Goal: Task Accomplishment & Management: Use online tool/utility

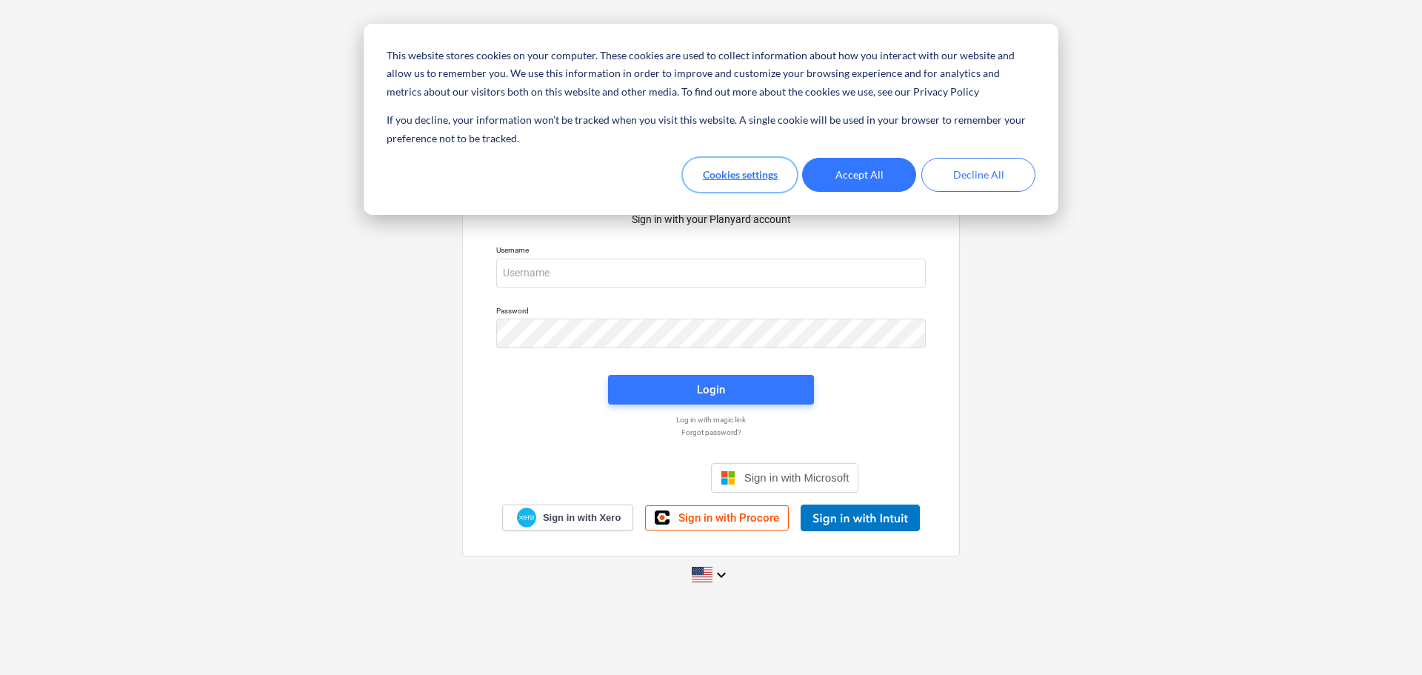
click at [762, 175] on button "Cookies settings" at bounding box center [740, 175] width 114 height 34
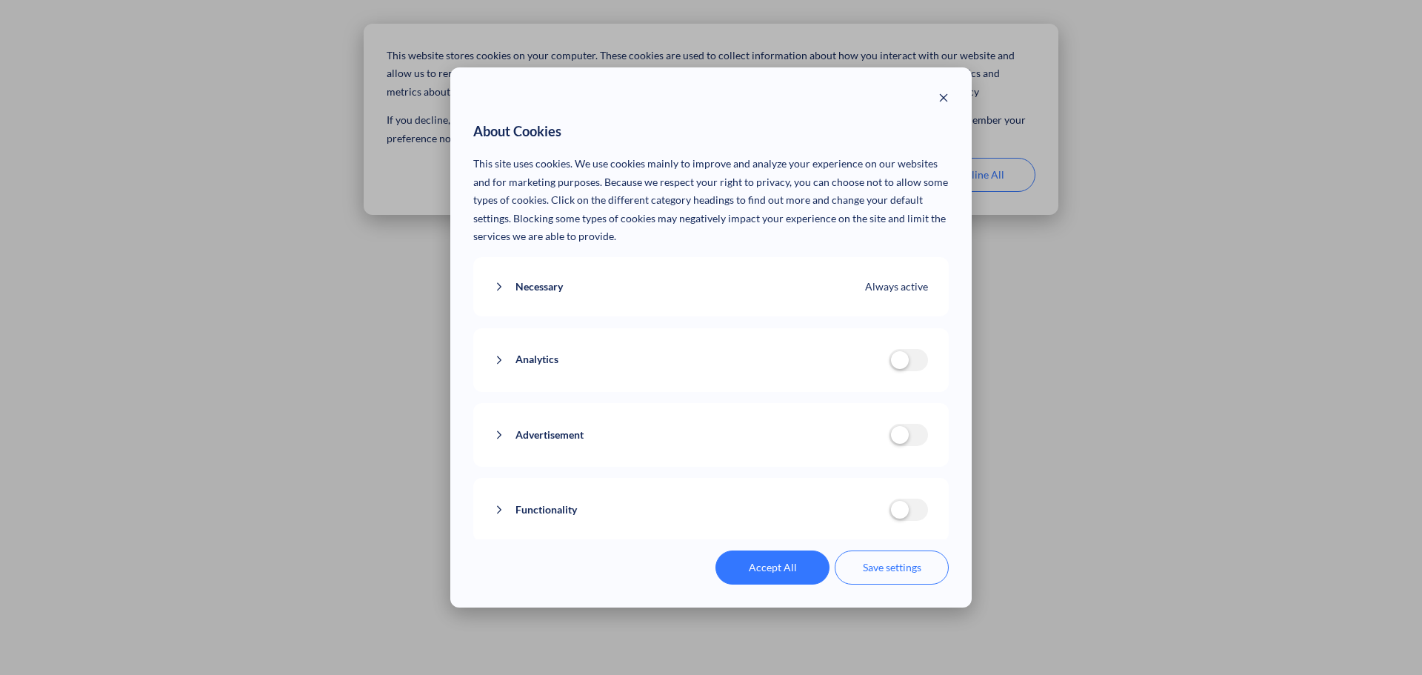
click at [887, 565] on button "Save settings" at bounding box center [892, 567] width 114 height 34
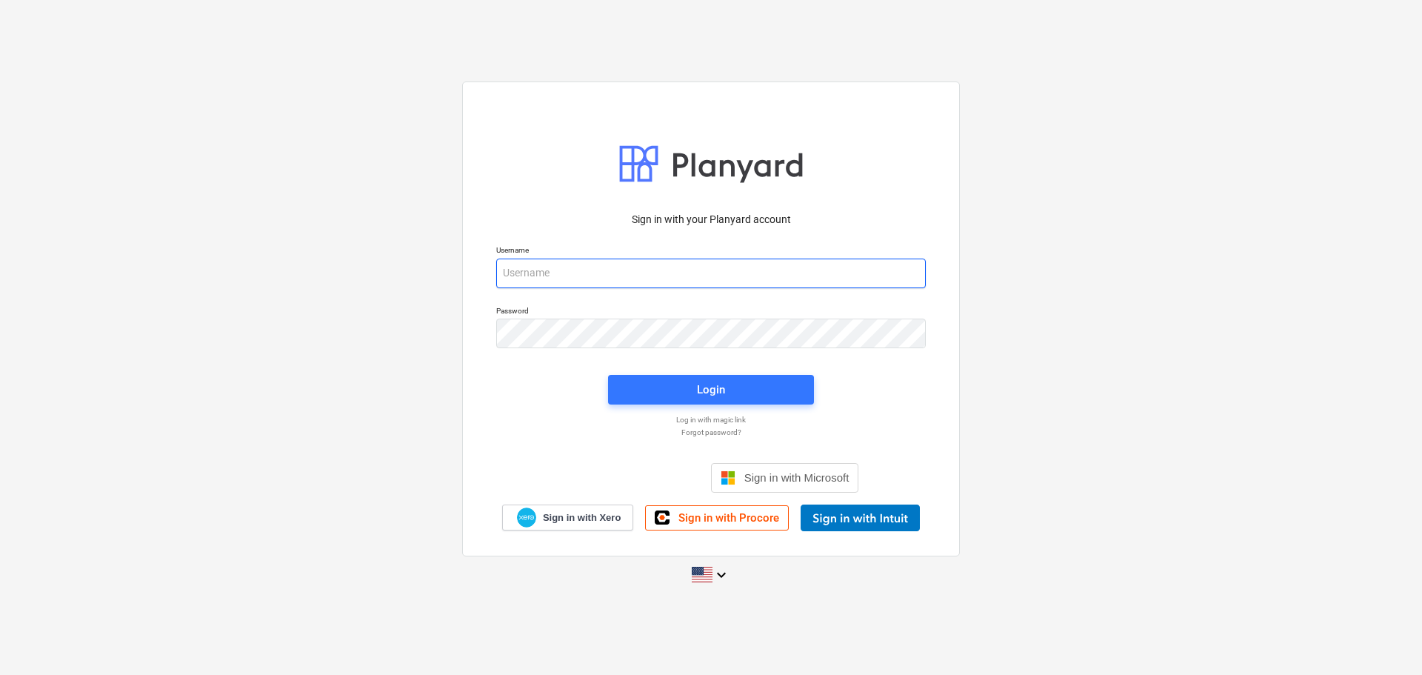
click at [615, 277] on input "email" at bounding box center [711, 273] width 430 height 30
type input "[EMAIL_ADDRESS][DOMAIN_NAME]"
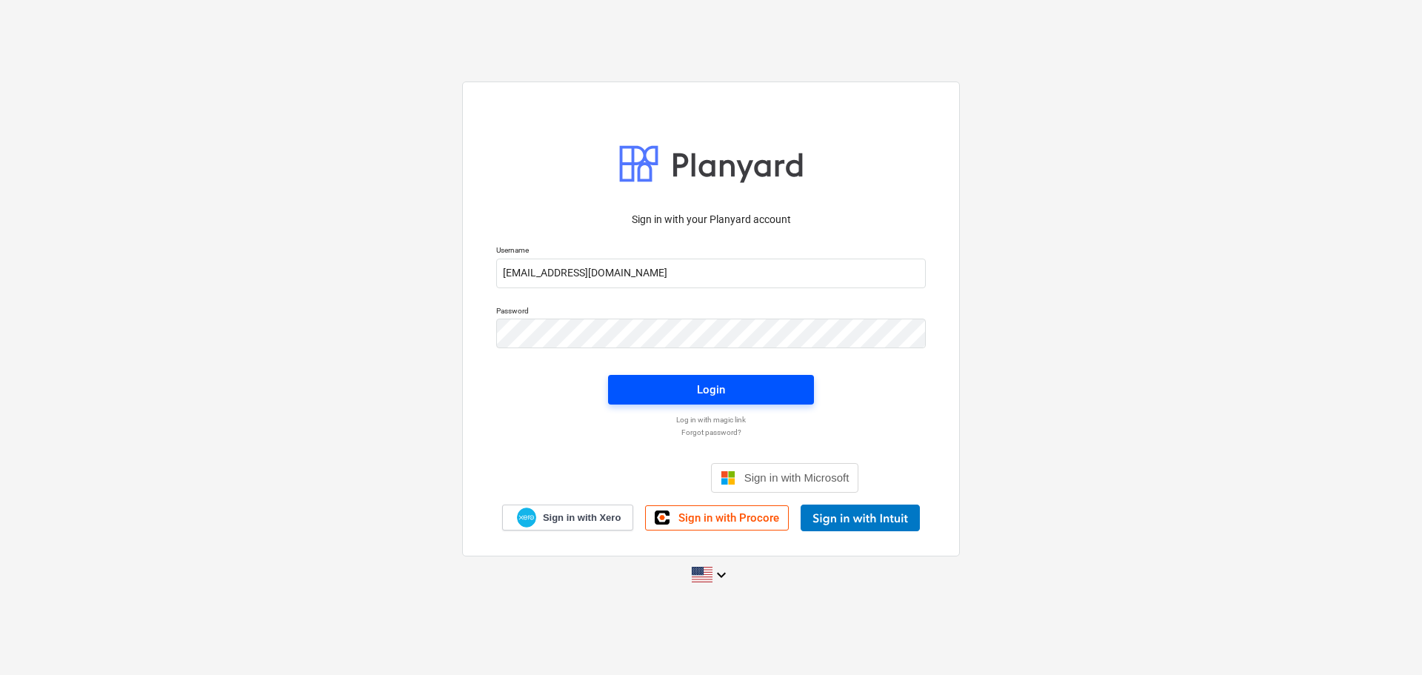
click at [664, 388] on span "Login" at bounding box center [711, 389] width 170 height 19
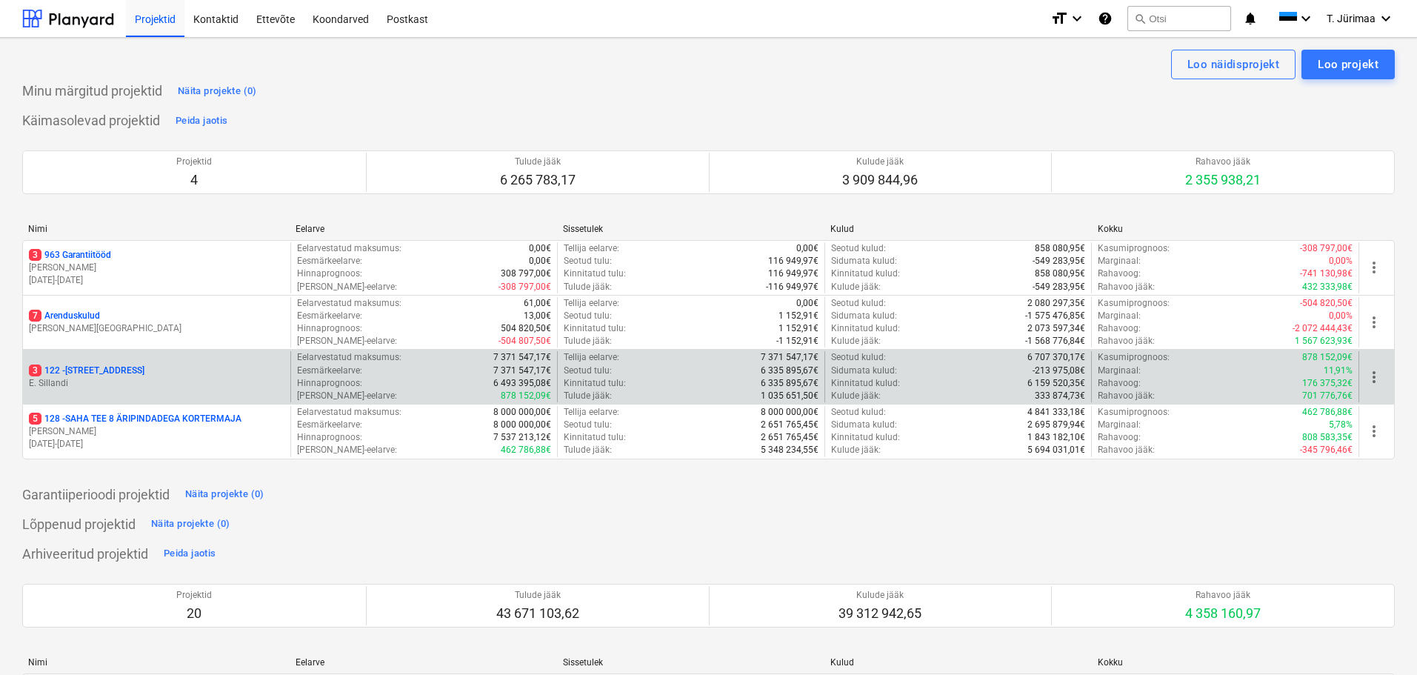
click at [172, 381] on p "E. Sillandi" at bounding box center [157, 383] width 256 height 13
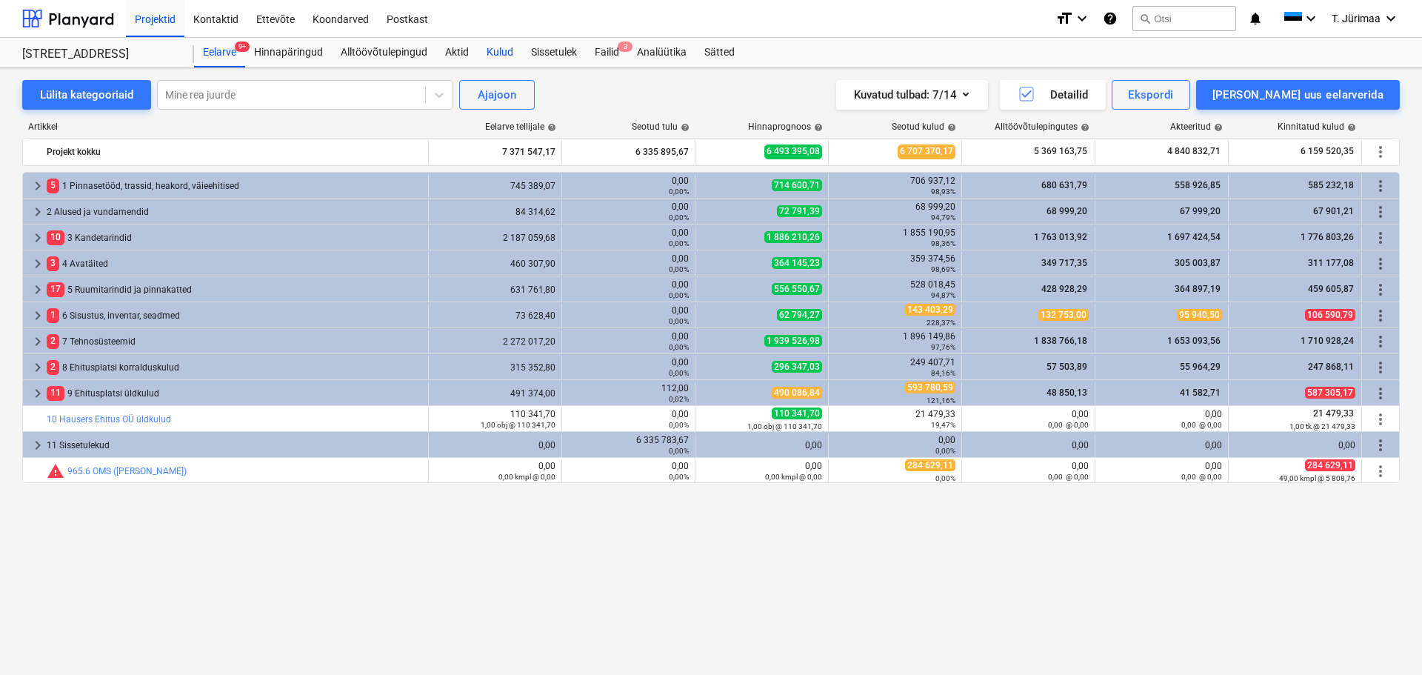
click at [501, 56] on div "Kulud" at bounding box center [500, 53] width 44 height 30
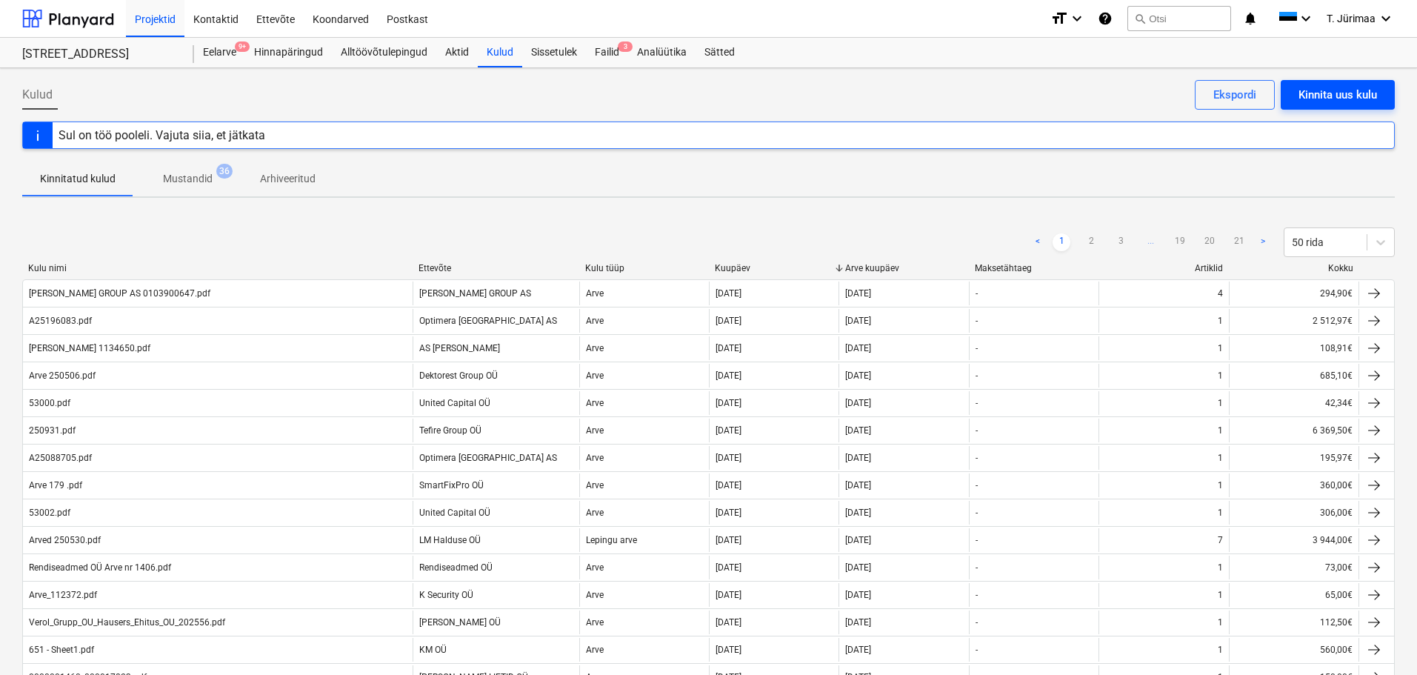
click at [1368, 96] on div "Kinnita uus kulu" at bounding box center [1337, 94] width 79 height 19
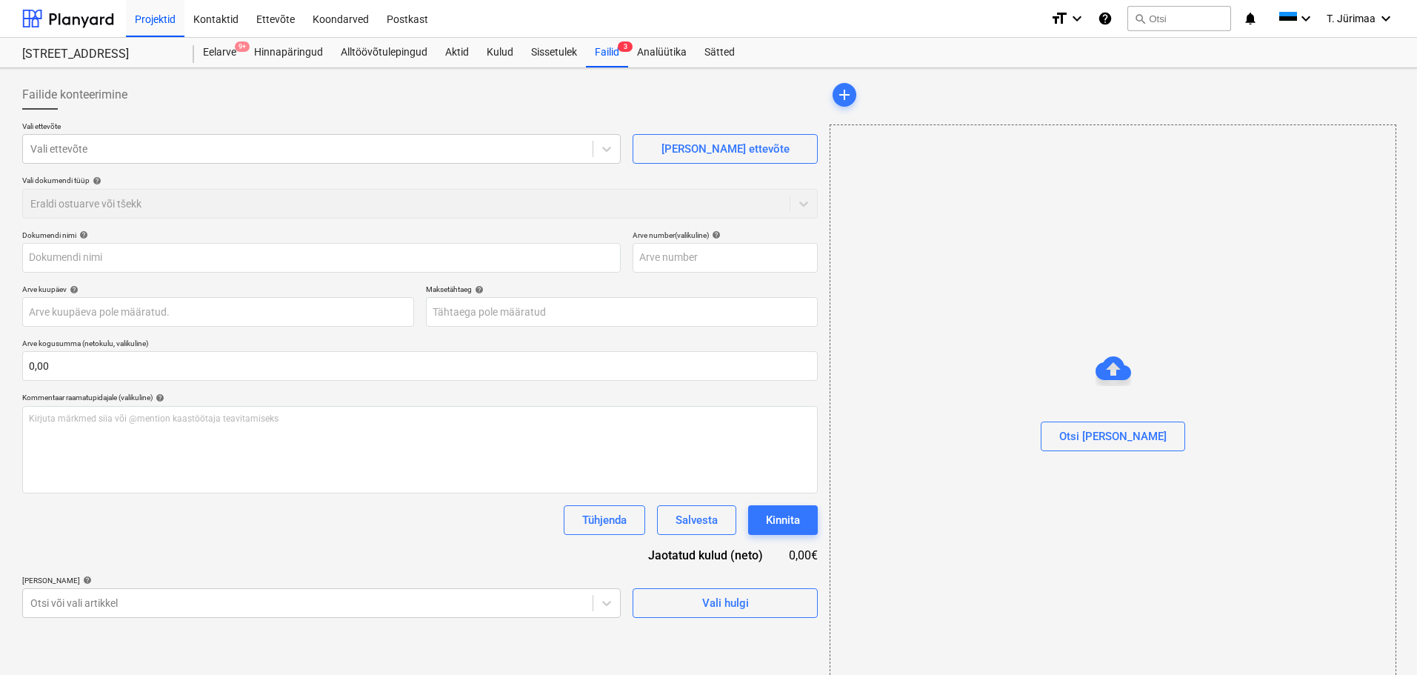
click at [1052, 301] on div "Otsi [PERSON_NAME]" at bounding box center [1112, 406] width 567 height 565
click at [1153, 363] on div "Otsi [PERSON_NAME]" at bounding box center [1112, 406] width 565 height 113
click at [1153, 362] on div "Otsi [PERSON_NAME]" at bounding box center [1112, 406] width 565 height 113
click at [1153, 360] on div "Otsi [PERSON_NAME]" at bounding box center [1112, 406] width 565 height 113
click at [1118, 425] on button "Otsi [PERSON_NAME]" at bounding box center [1113, 436] width 144 height 30
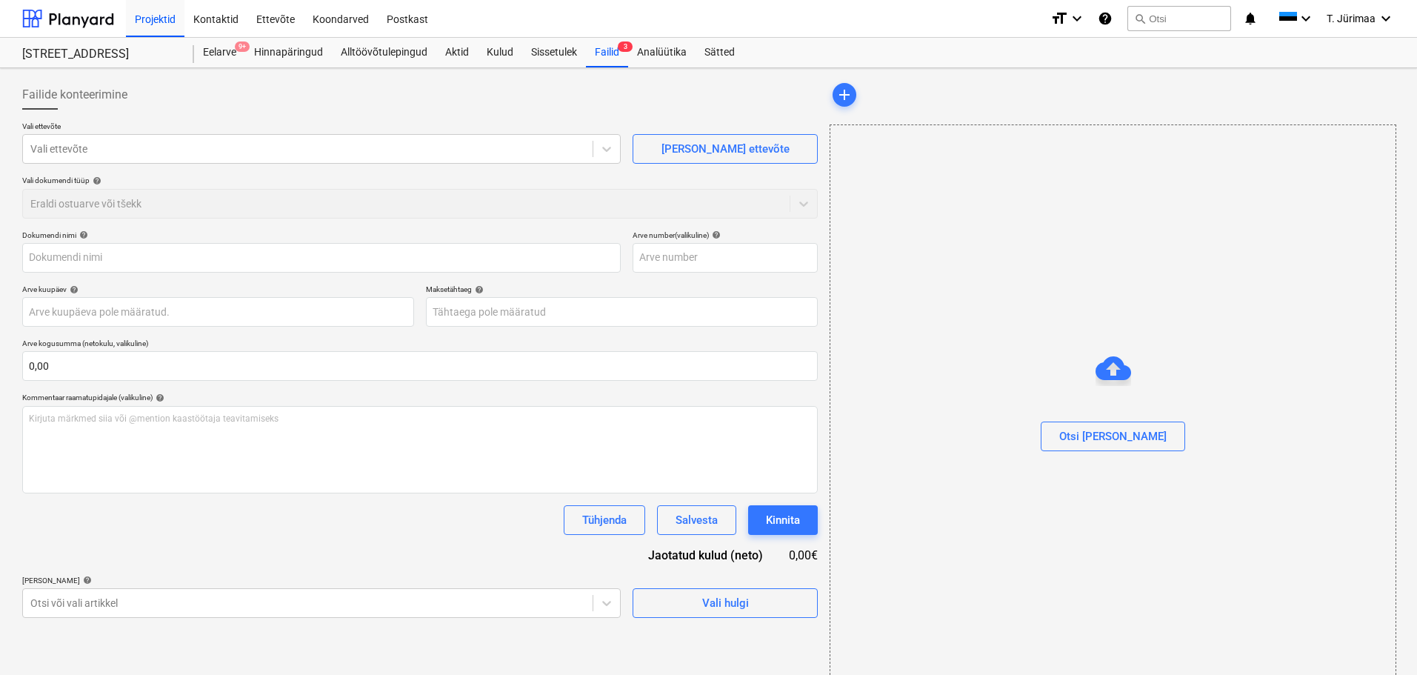
type input "[PERSON_NAME] GROUP AS 0103900647.pdf"
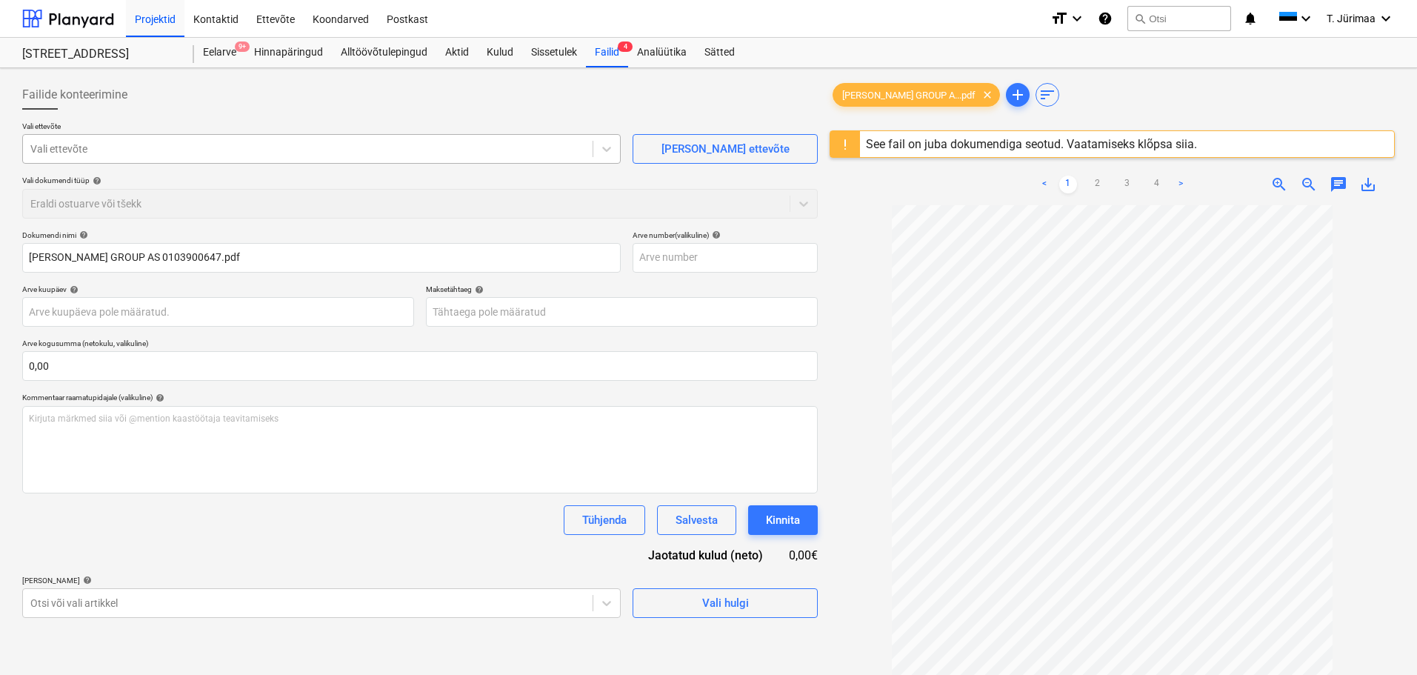
click at [235, 153] on div at bounding box center [307, 148] width 555 height 15
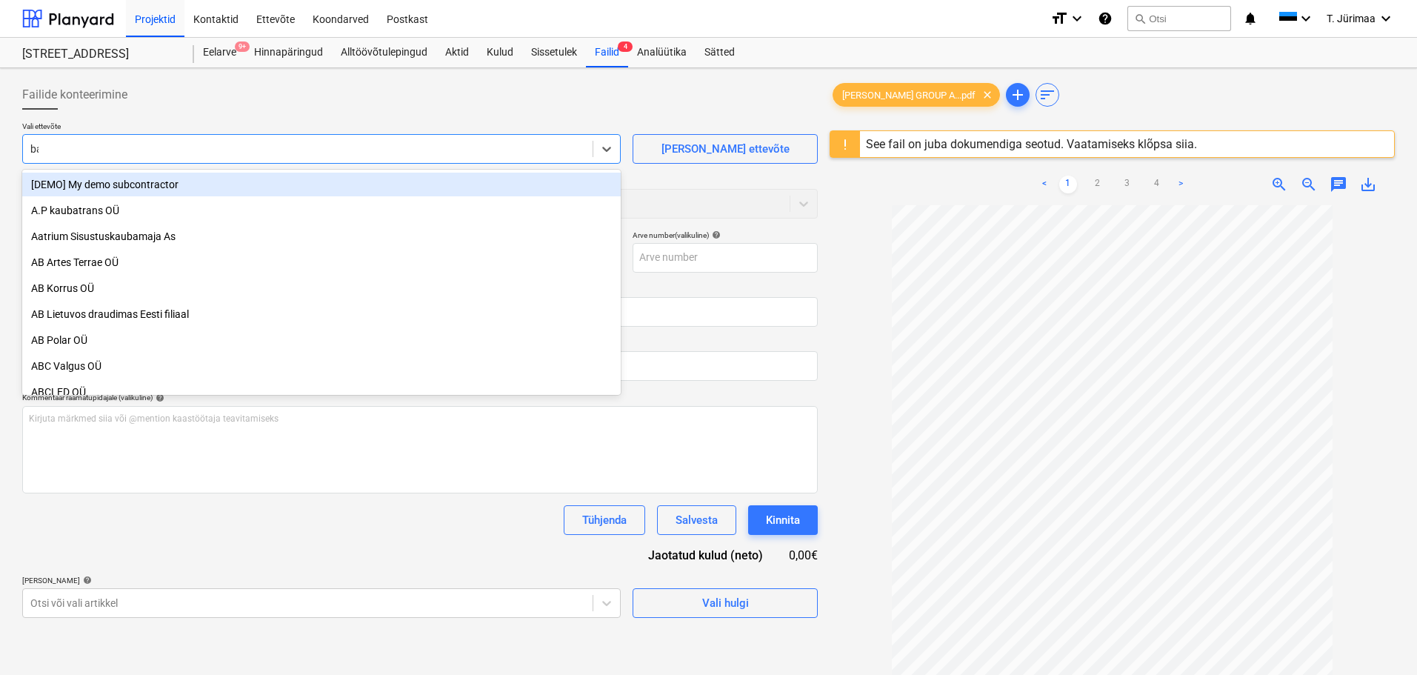
type input "bauh"
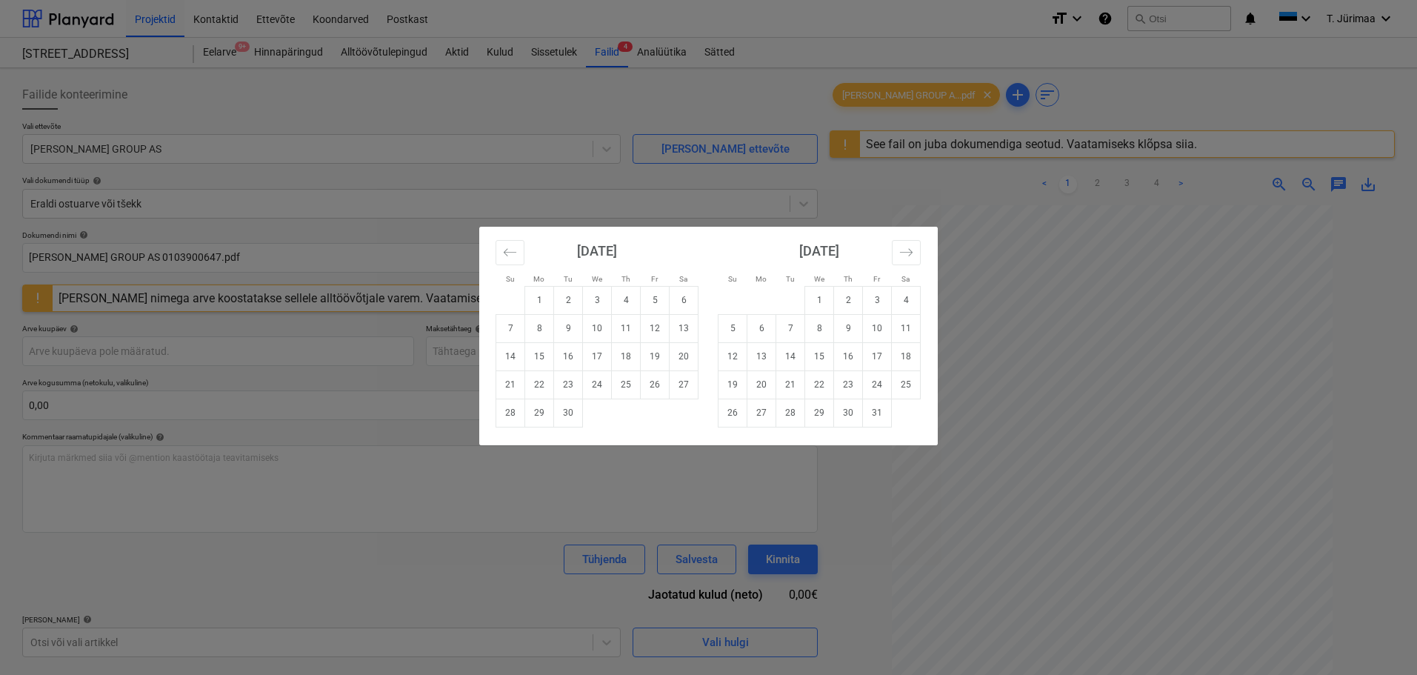
click at [283, 440] on div "Su Mo Tu We Th Fr Sa Su Mo Tu We Th Fr Sa [DATE] 1 2 3 4 5 6 7 8 9 10 11 12 13 …" at bounding box center [708, 337] width 1417 height 675
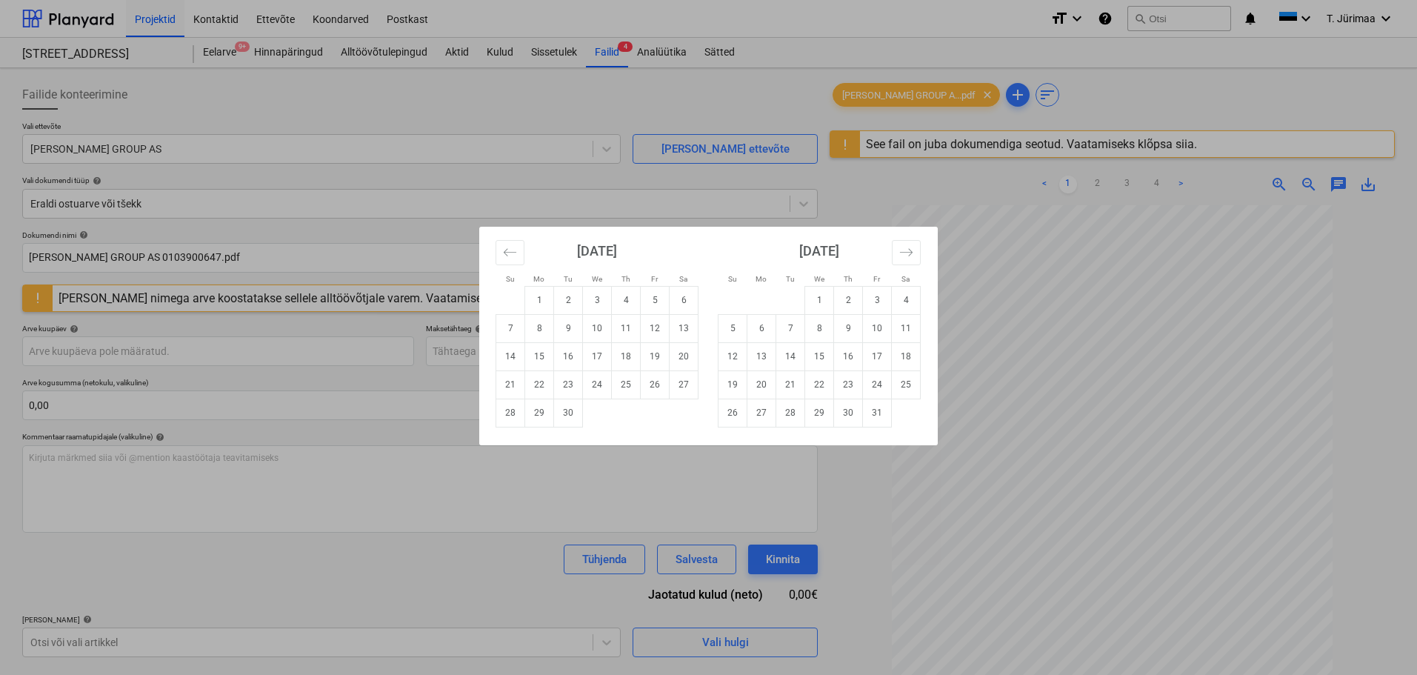
click at [295, 451] on div "Su Mo Tu We Th Fr Sa Su Mo Tu We Th Fr Sa [DATE] 1 2 3 4 5 6 7 8 9 10 11 12 13 …" at bounding box center [708, 337] width 1417 height 675
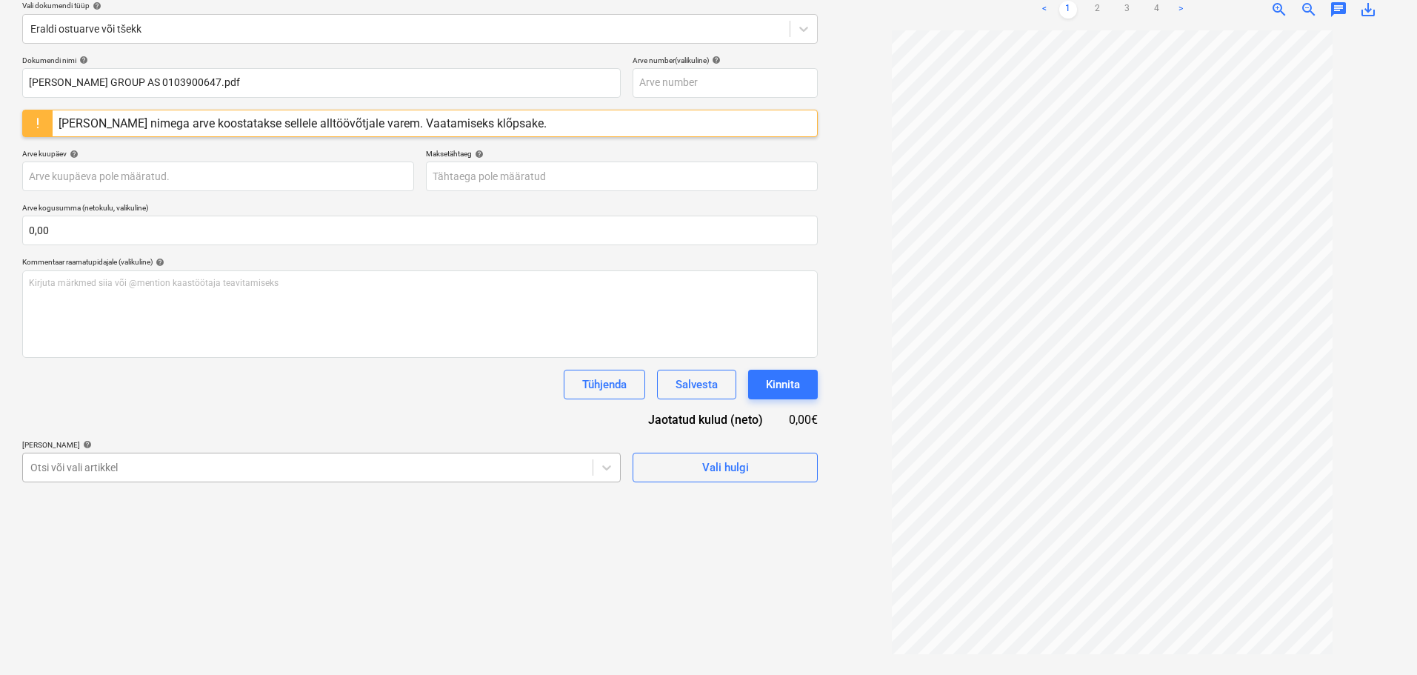
scroll to position [176, 0]
click at [415, 467] on body "This website stores cookies on your computer. These cookies are used to collect…" at bounding box center [708, 161] width 1417 height 675
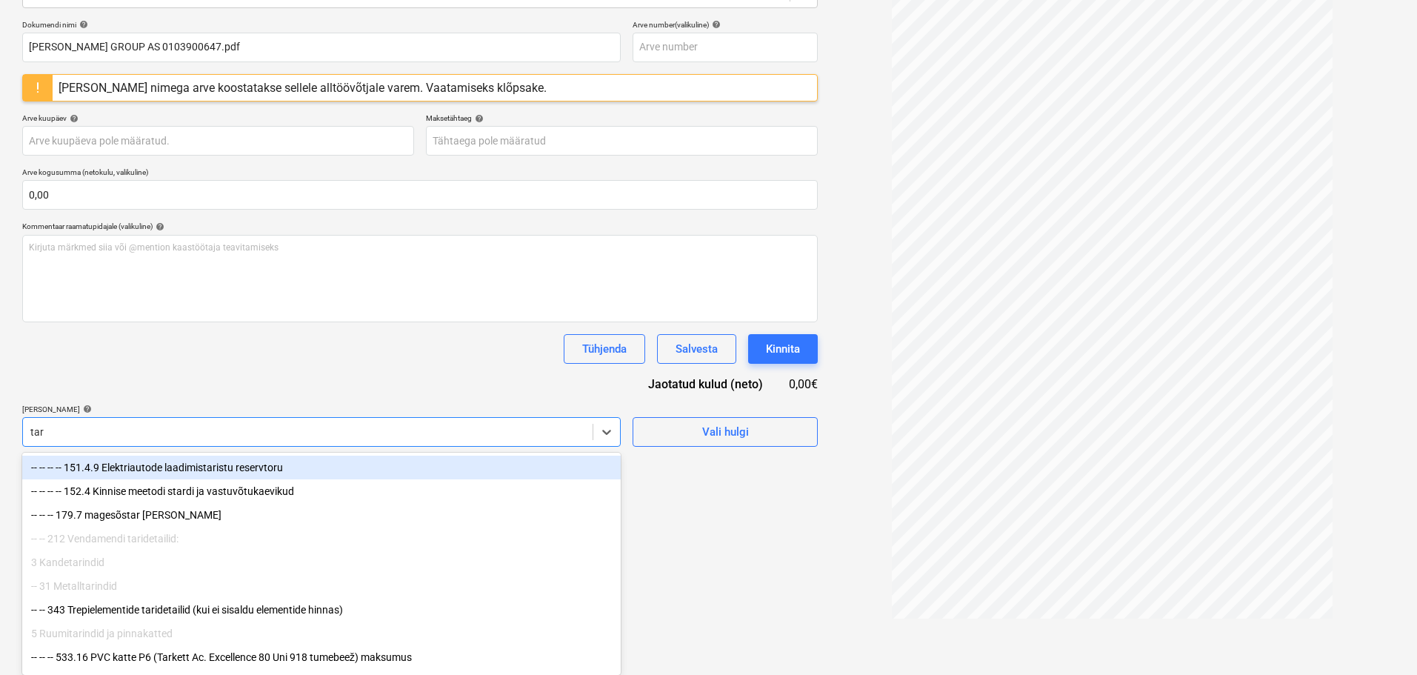
type input "tarv"
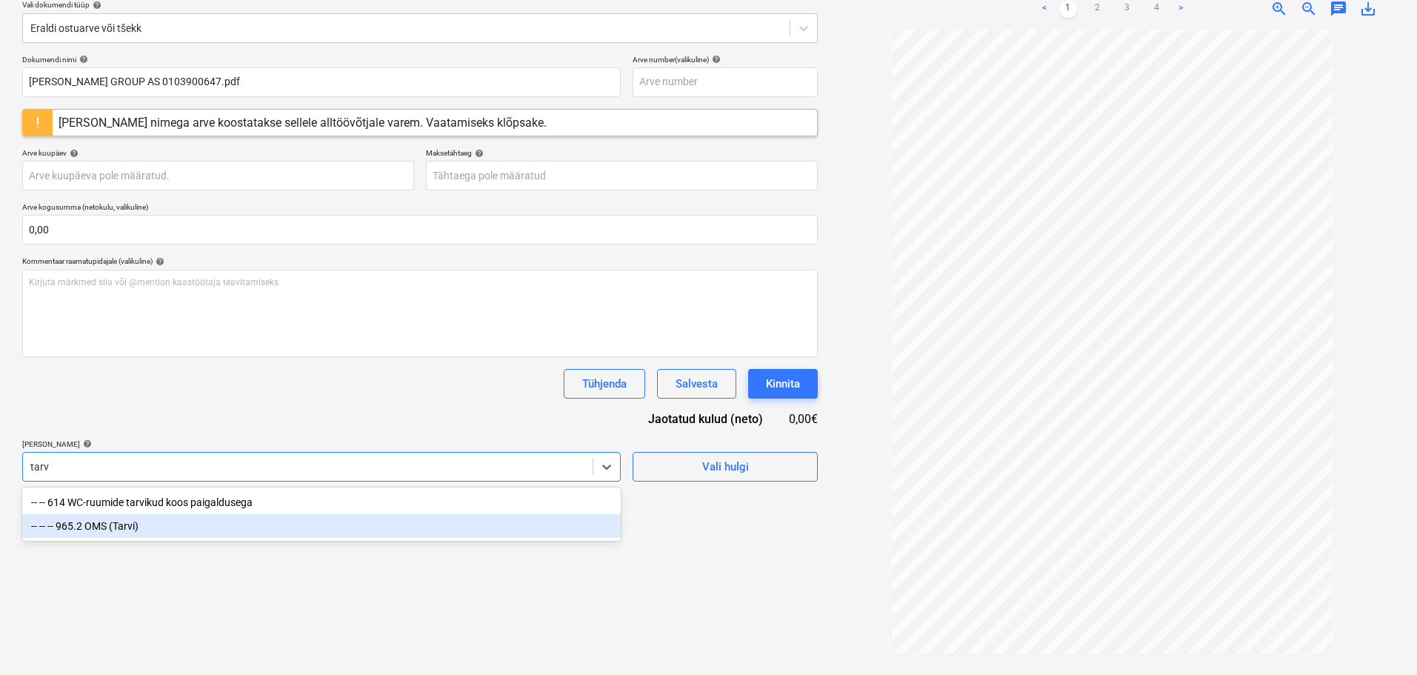
click at [233, 526] on div "-- -- -- 965.2 OMS (Tarvi)" at bounding box center [321, 526] width 598 height 24
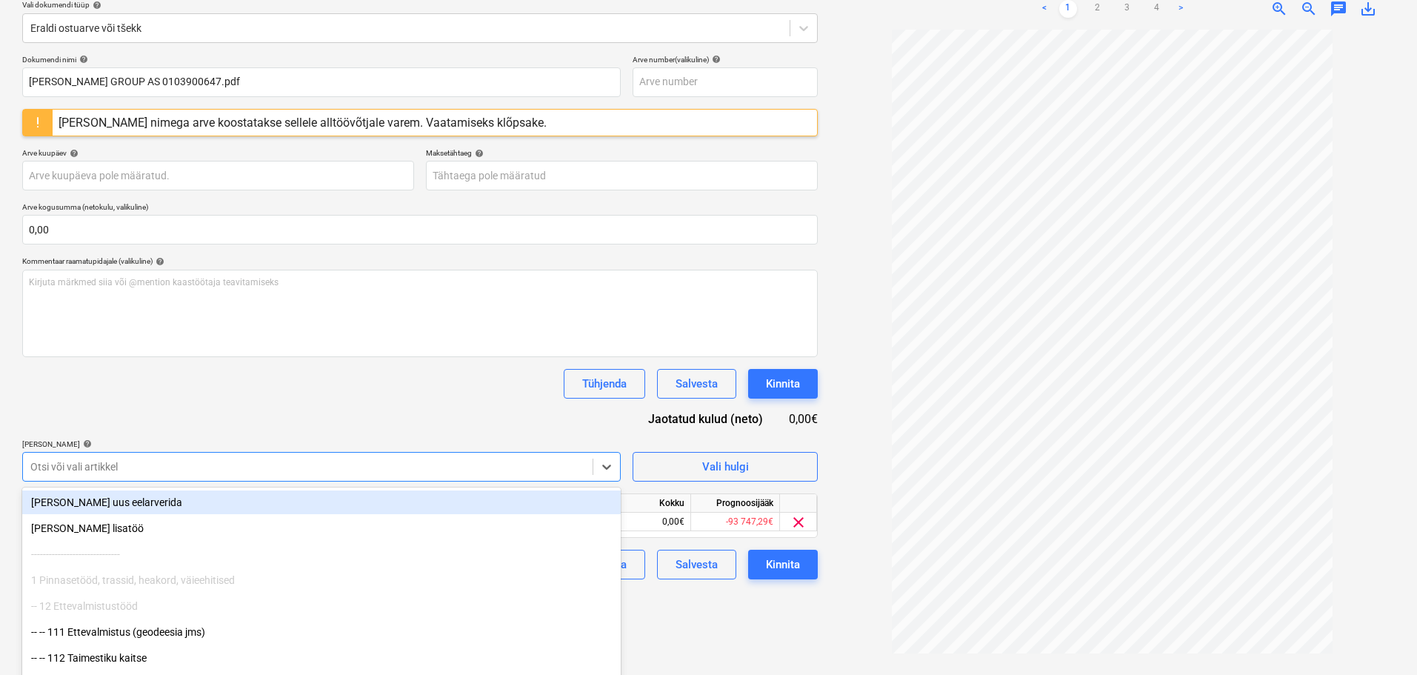
click at [322, 385] on div "Tühjenda Salvesta Kinnita" at bounding box center [419, 384] width 795 height 30
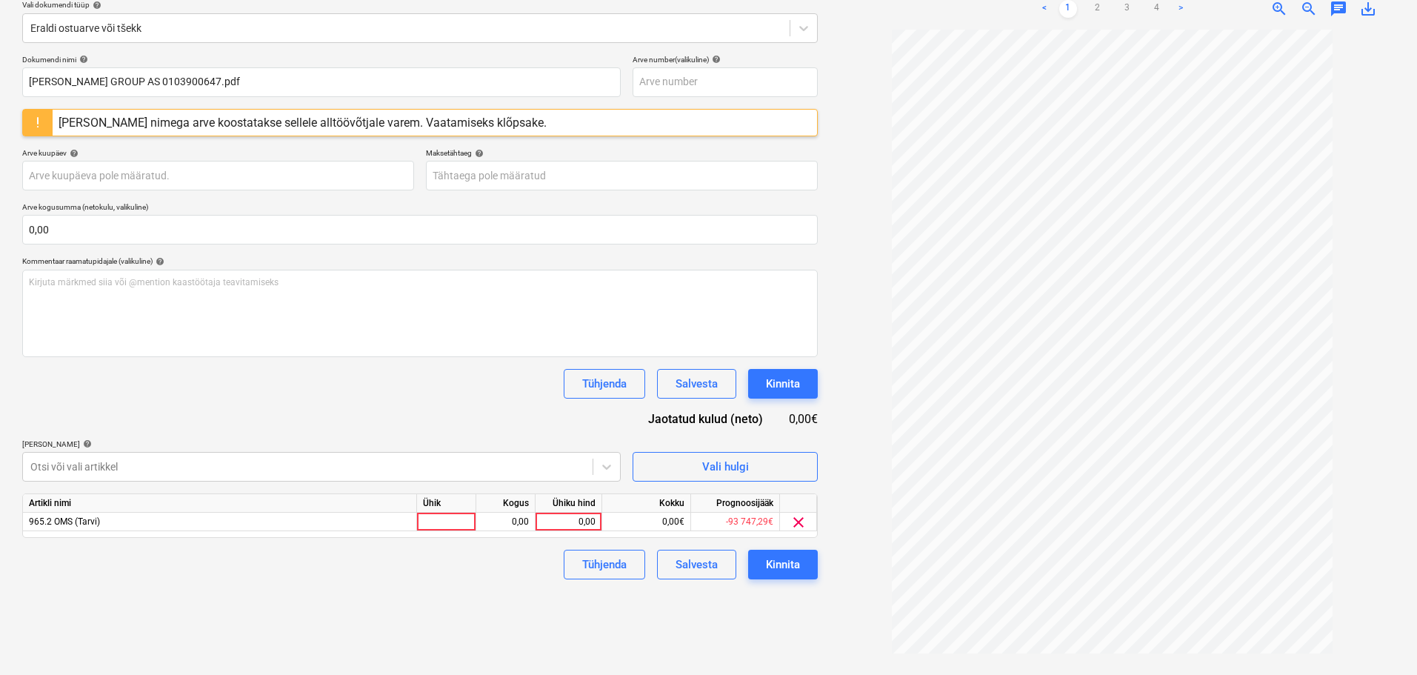
click at [458, 532] on div "Artikli nimi Ühik Kogus Ühiku hind Kokku Prognoosijääk 965.2 OMS (Tarvi) 0,00 0…" at bounding box center [419, 515] width 795 height 44
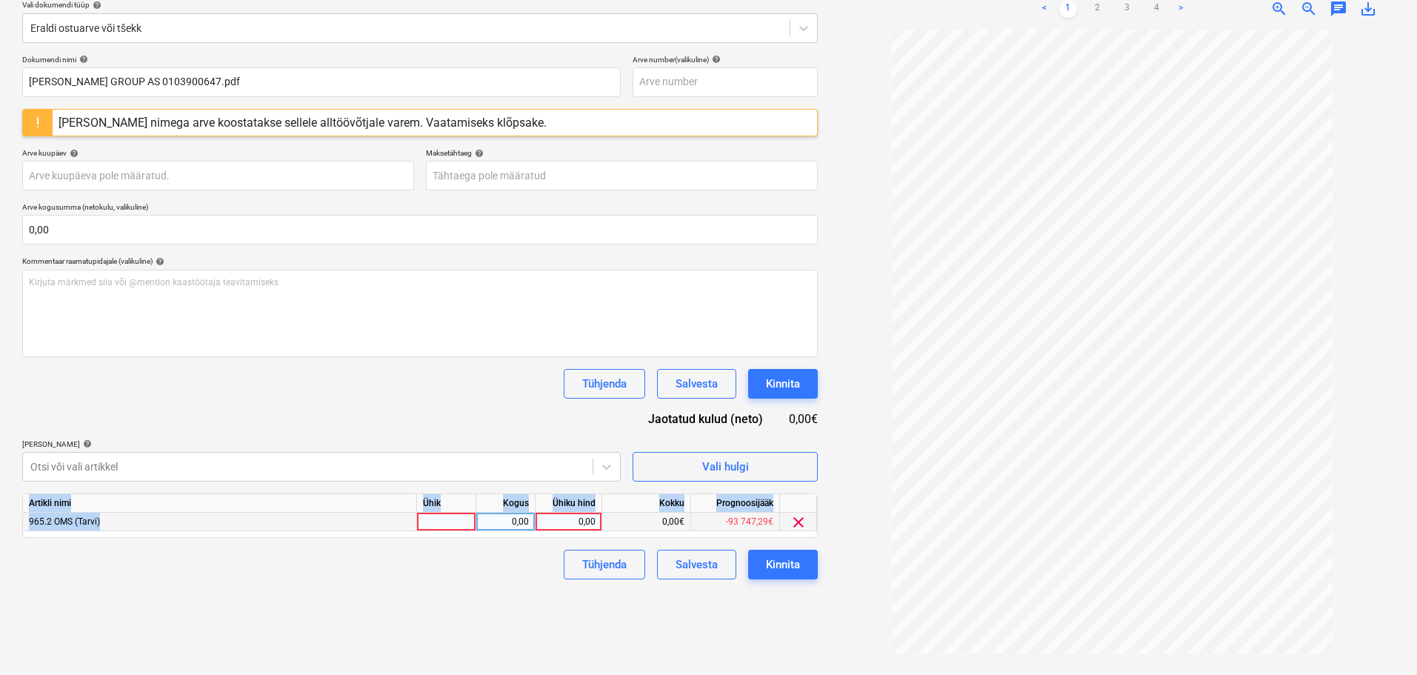
click at [443, 530] on div at bounding box center [446, 521] width 59 height 19
type input "kompl"
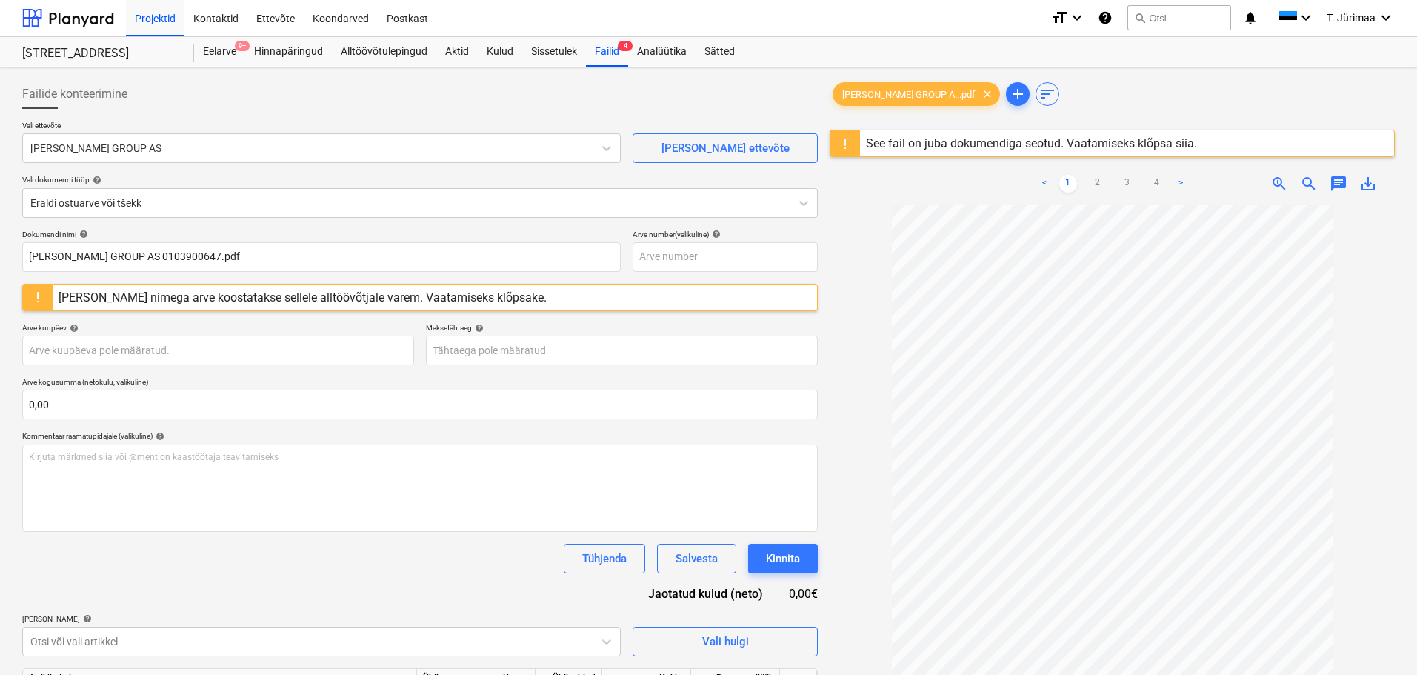
scroll to position [0, 0]
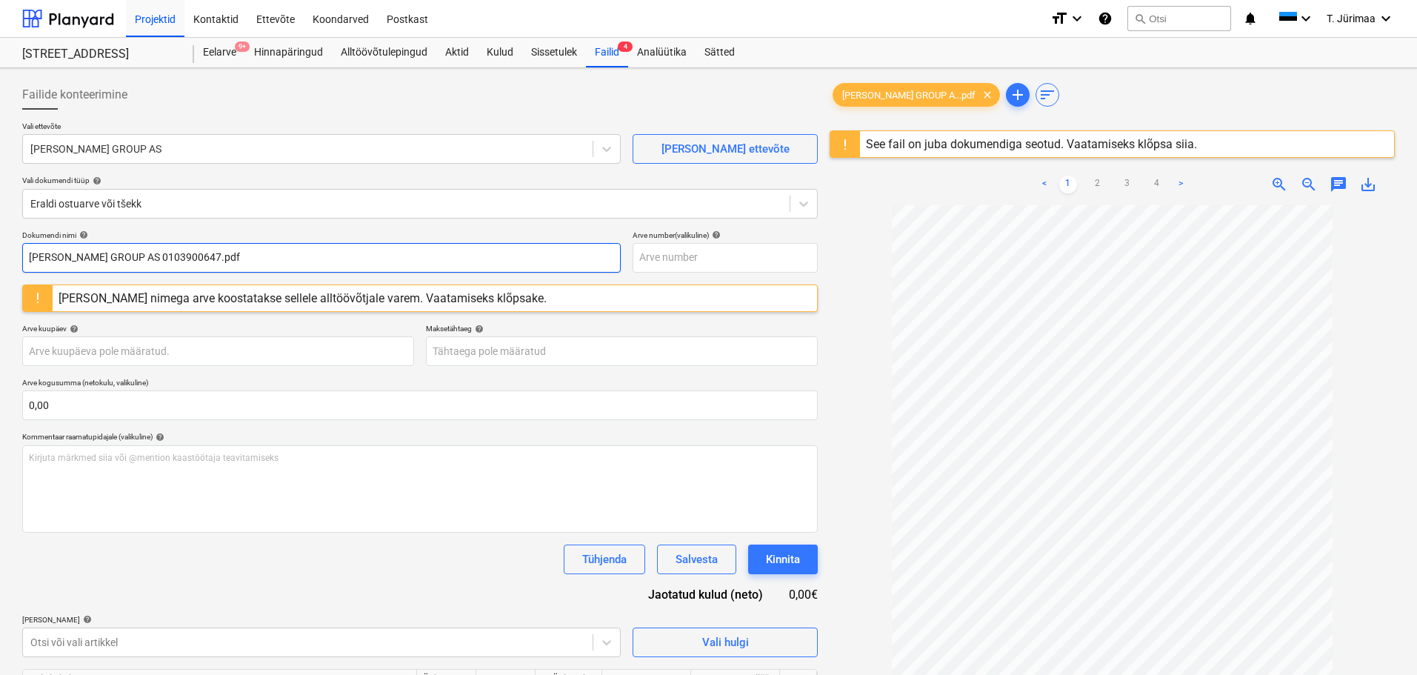
click at [153, 256] on input "[PERSON_NAME] GROUP AS 0103900647.pdf" at bounding box center [321, 258] width 598 height 30
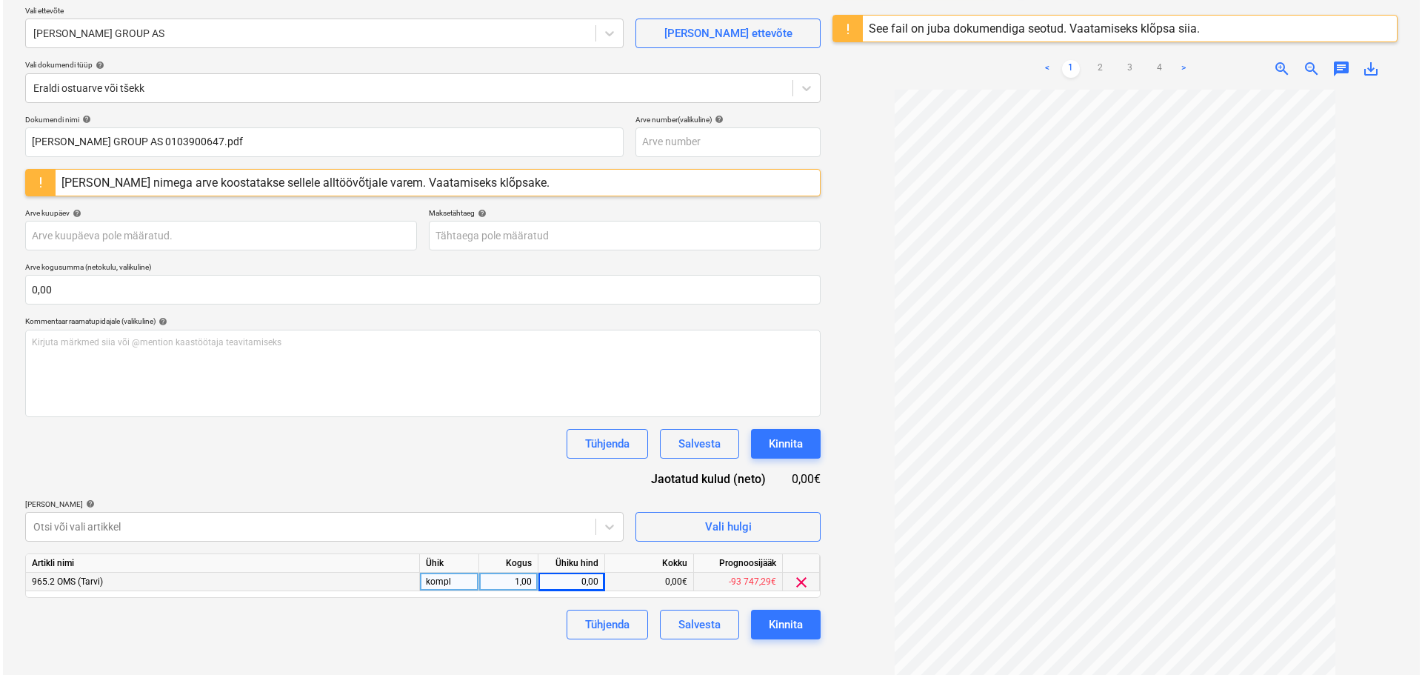
scroll to position [148, 0]
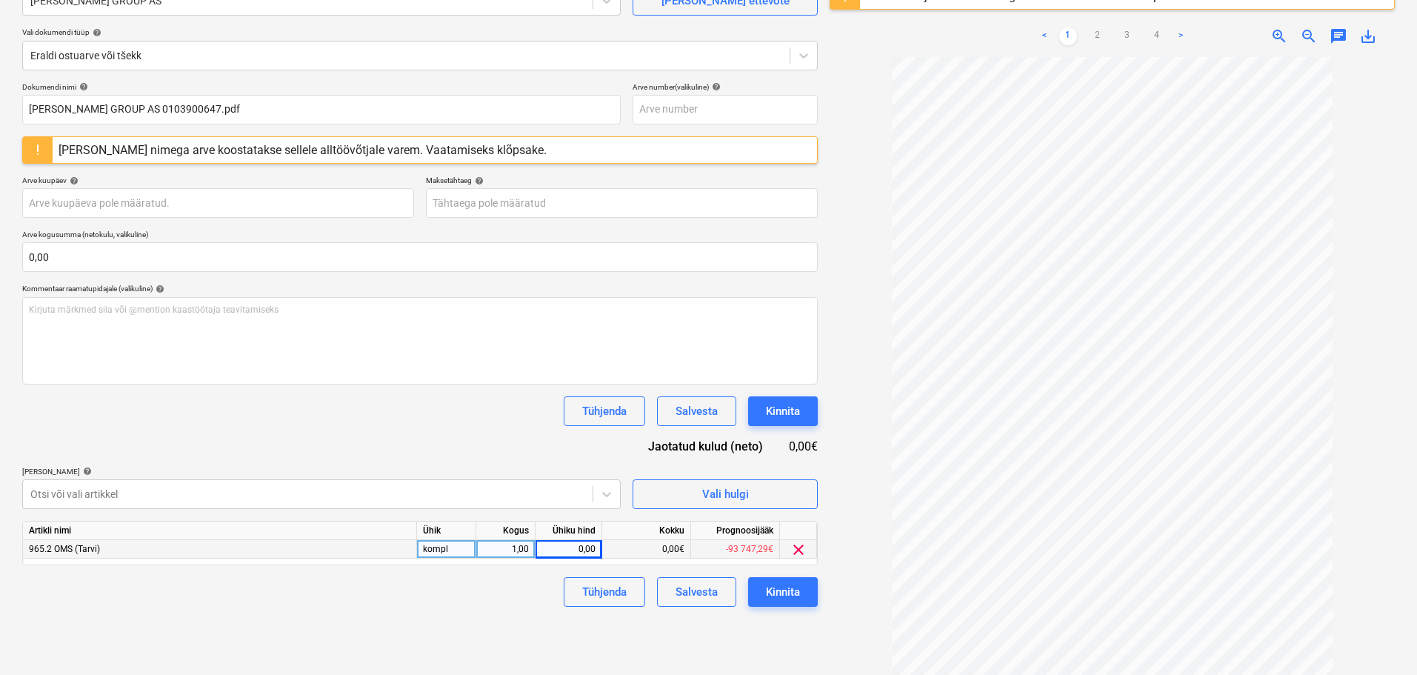
click at [547, 542] on div "0,00" at bounding box center [568, 549] width 54 height 19
type input "646,32"
click at [361, 617] on div "Failide konteerimine Vali ettevõte [PERSON_NAME] GROUP AS [PERSON_NAME] uus ett…" at bounding box center [419, 311] width 807 height 770
click at [788, 594] on div "Kinnita" at bounding box center [783, 591] width 34 height 19
